Goal: Task Accomplishment & Management: Use online tool/utility

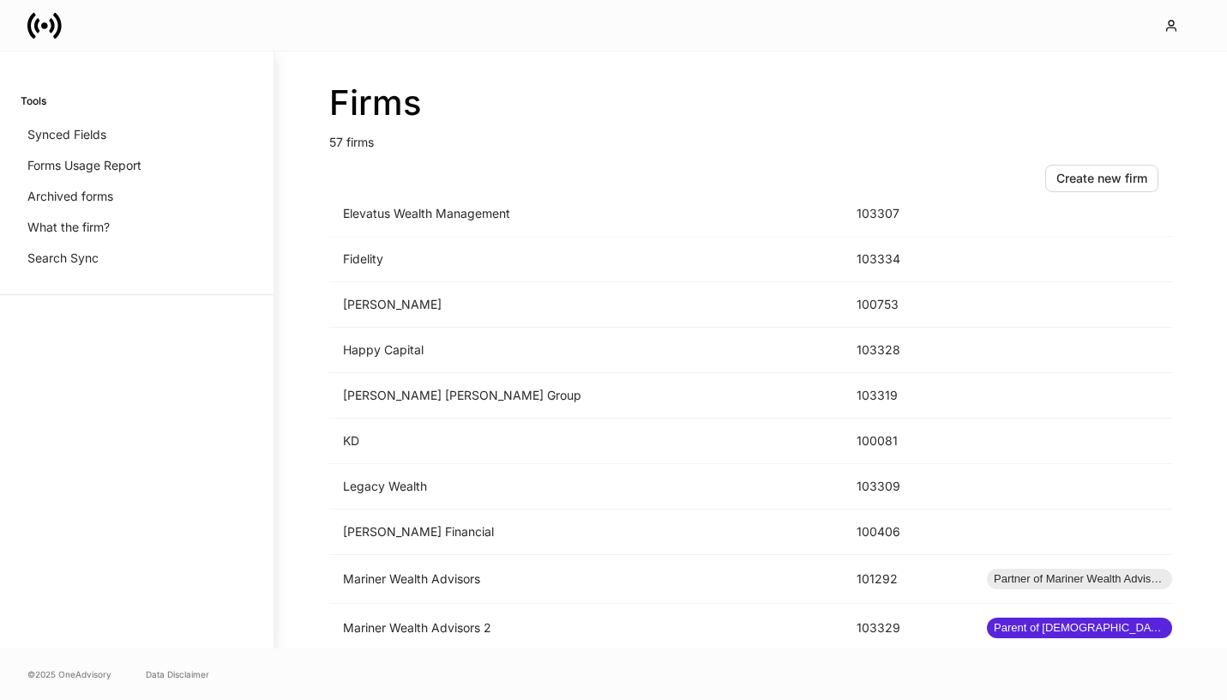
scroll to position [1770, 0]
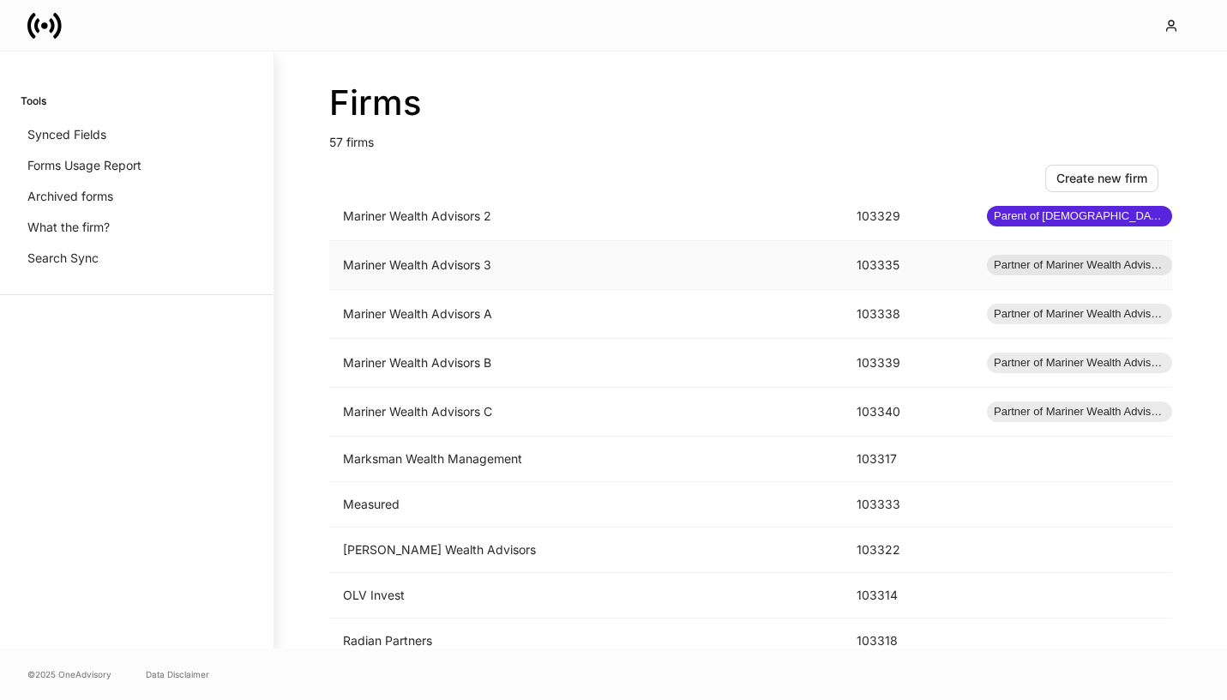
scroll to position [1547, 0]
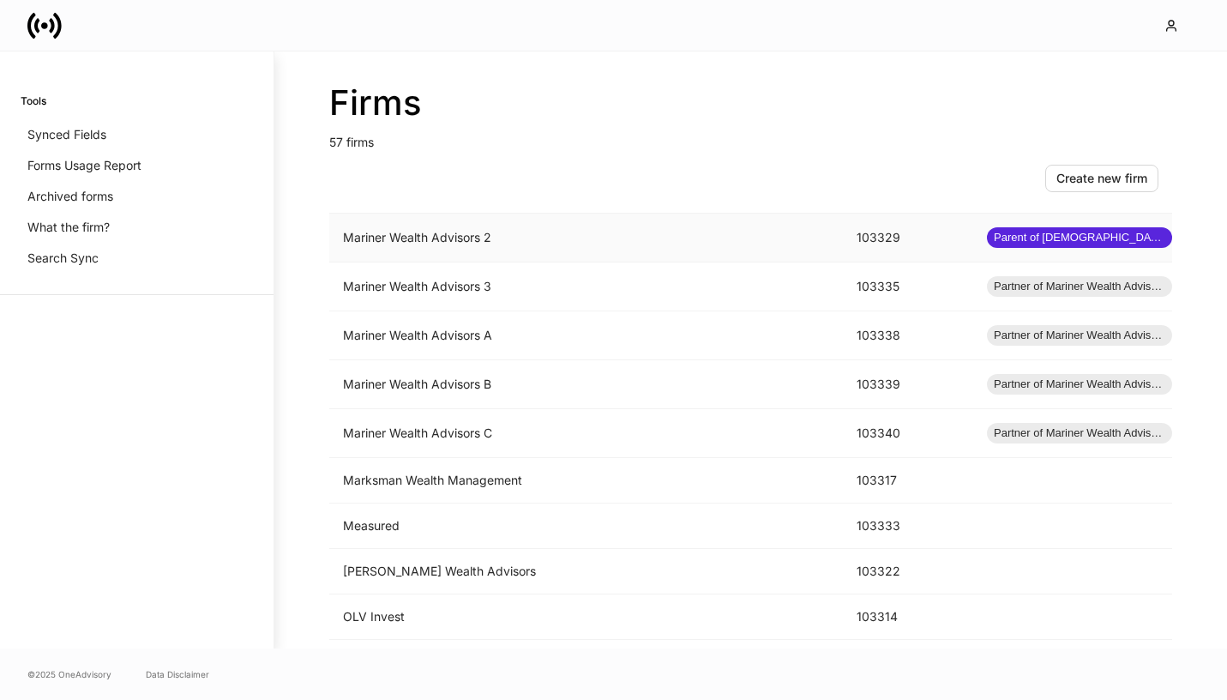
click at [535, 237] on td "Mariner Wealth Advisors 2" at bounding box center [586, 237] width 514 height 49
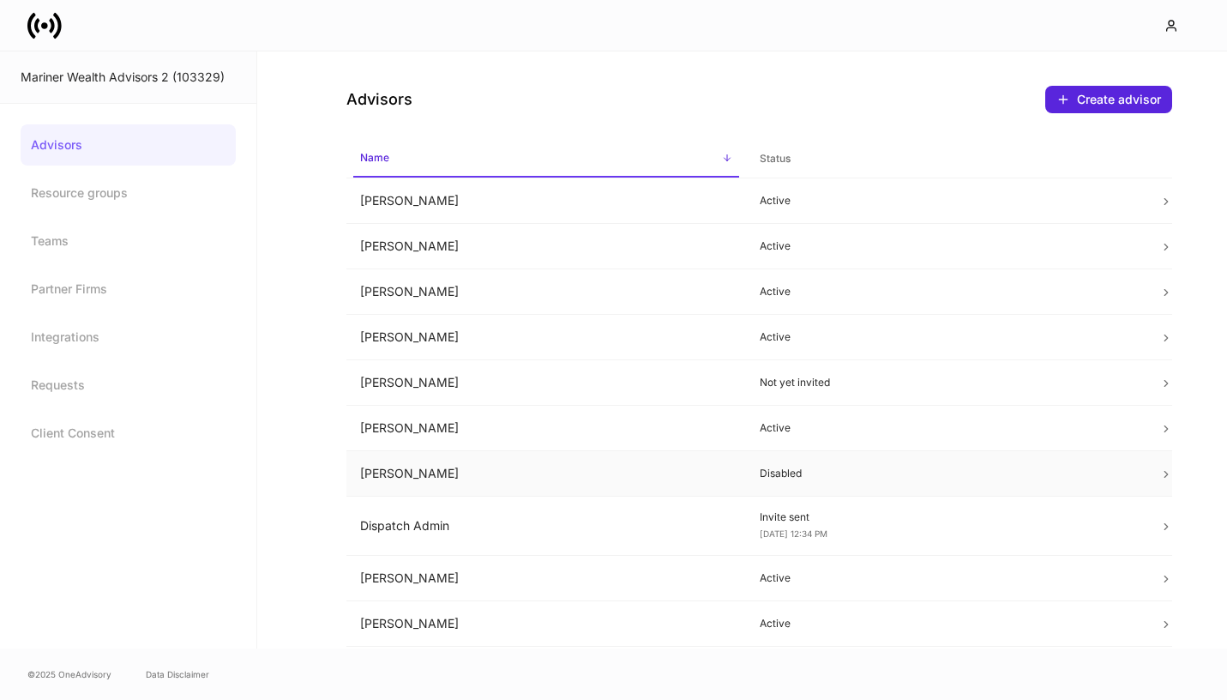
click at [649, 461] on td "[PERSON_NAME]" at bounding box center [546, 473] width 400 height 45
click at [539, 437] on td "[PERSON_NAME]" at bounding box center [546, 428] width 400 height 45
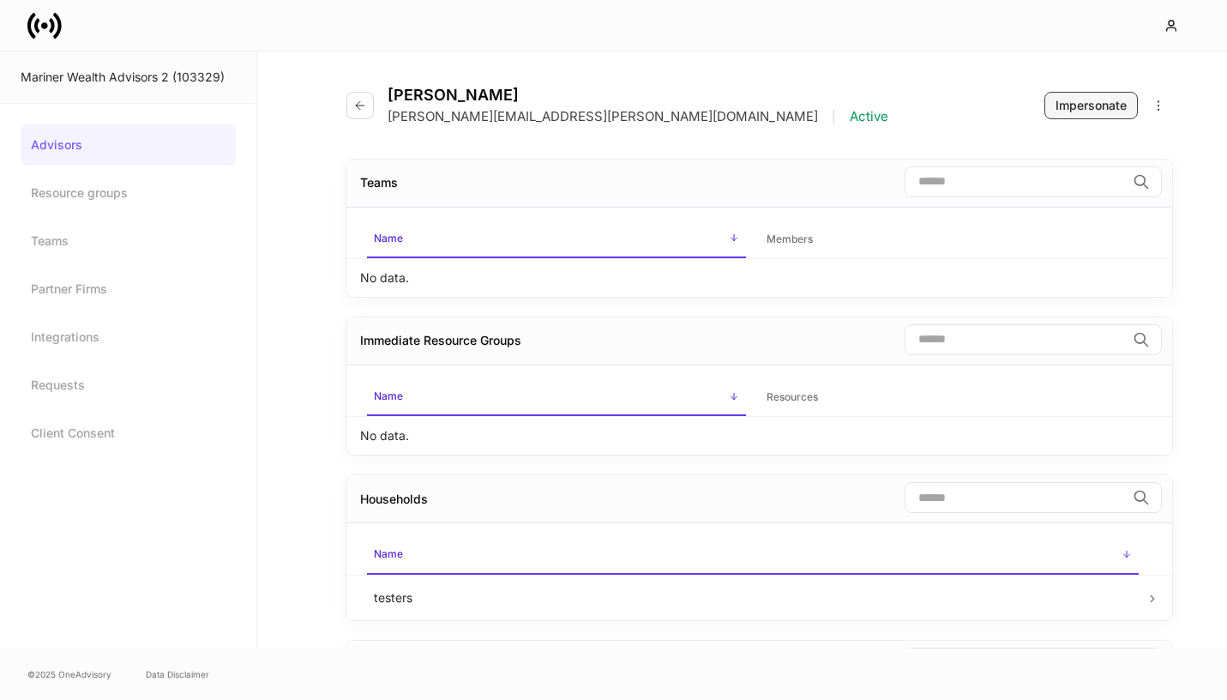
click at [1091, 108] on div "Impersonate" at bounding box center [1090, 105] width 71 height 17
